Goal: Register for event/course

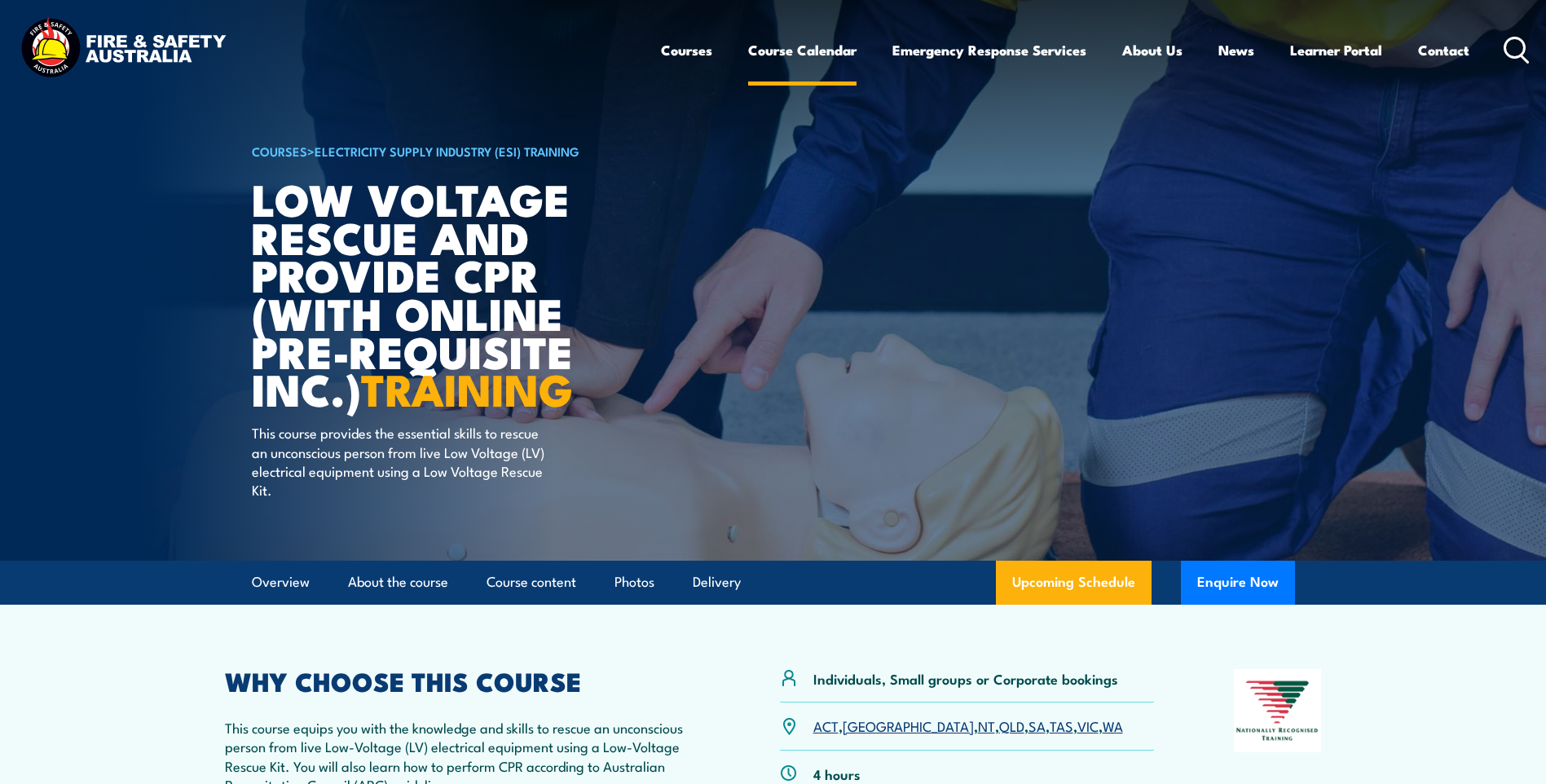
click at [778, 44] on link "Course Calendar" at bounding box center [802, 50] width 108 height 43
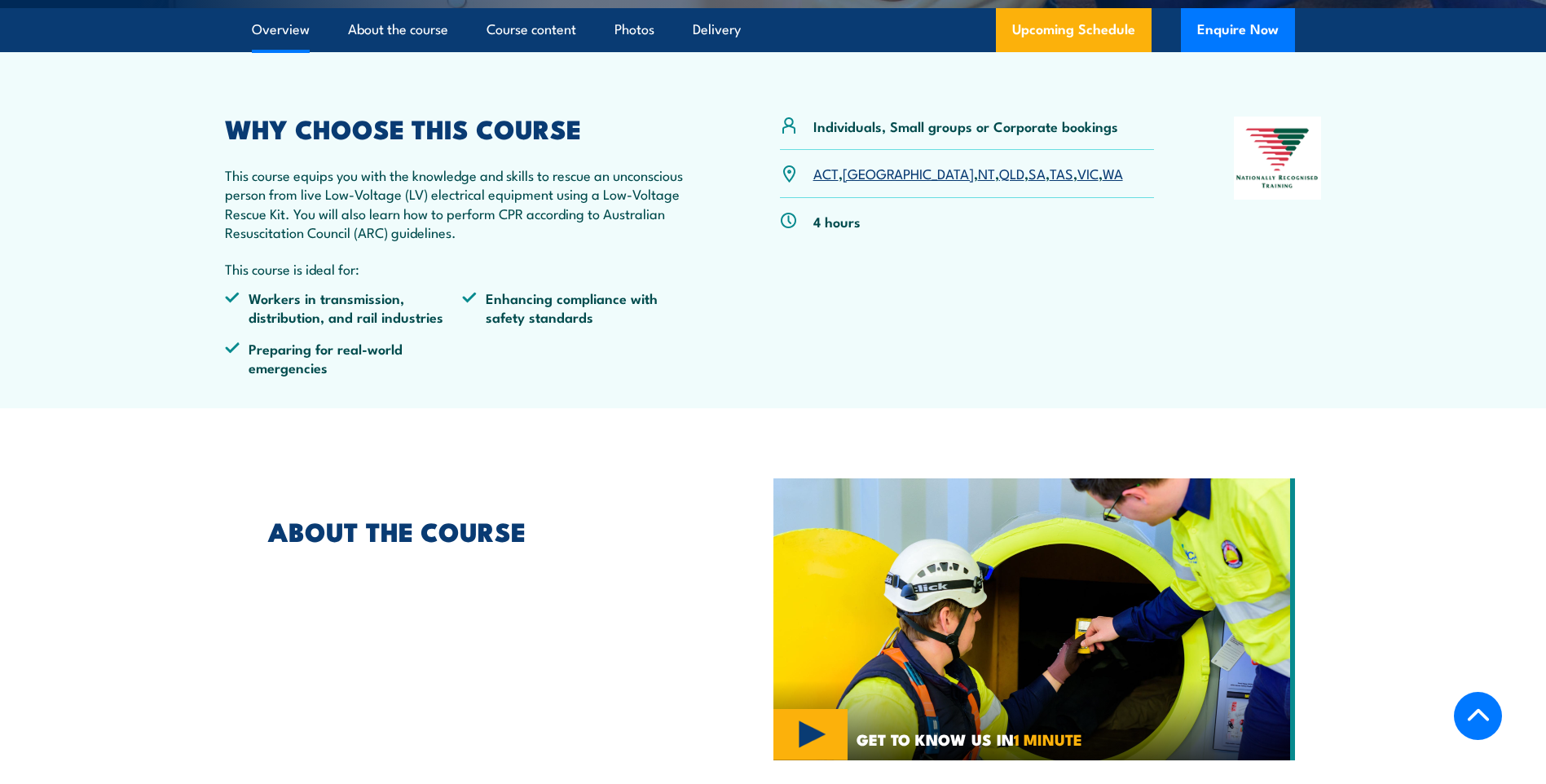
scroll to position [571, 0]
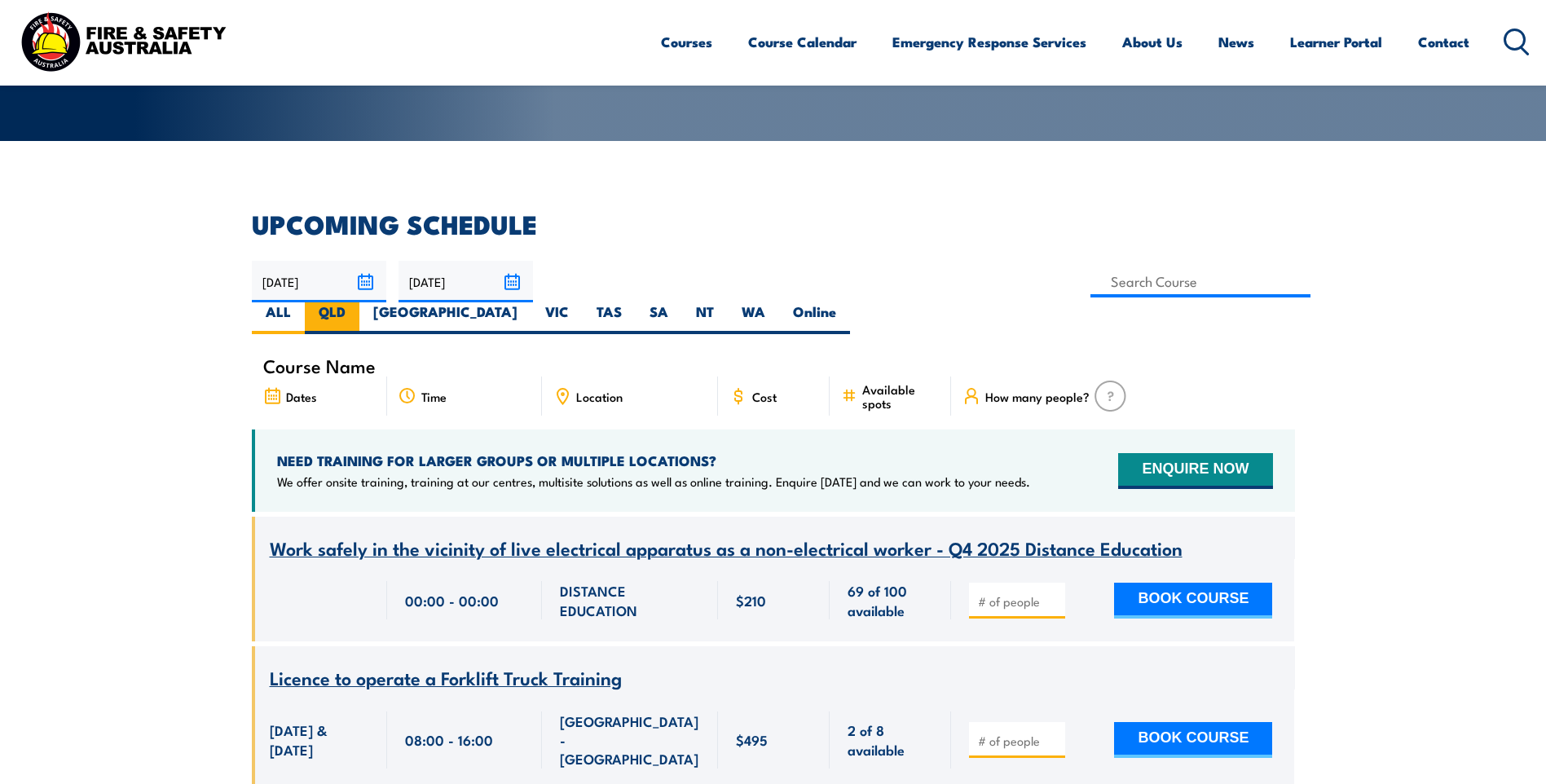
click at [360, 302] on label "QLD" at bounding box center [332, 318] width 55 height 32
click at [356, 302] on input "QLD" at bounding box center [351, 307] width 11 height 11
radio input "true"
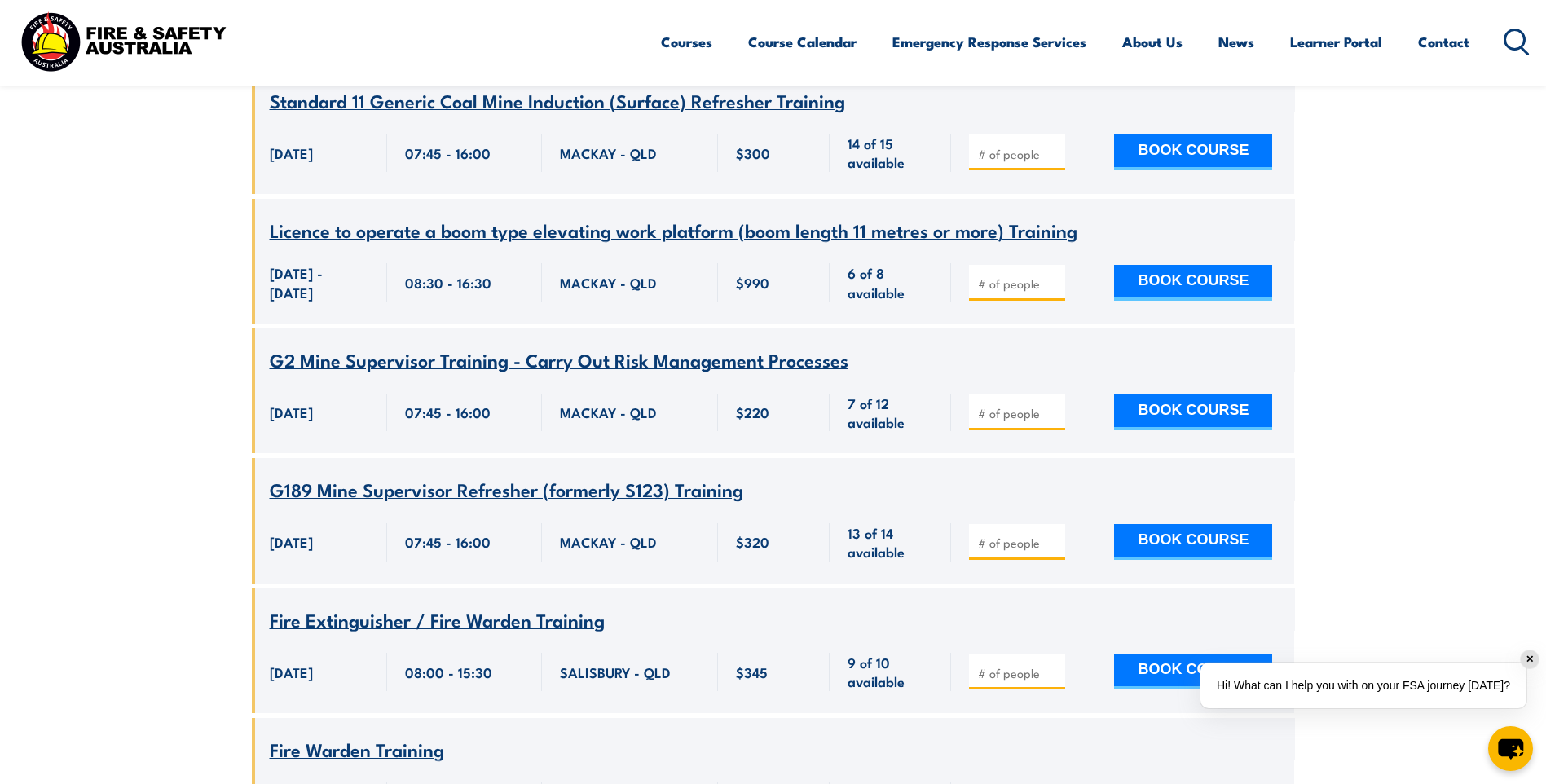
scroll to position [3961, 0]
